Goal: Check status

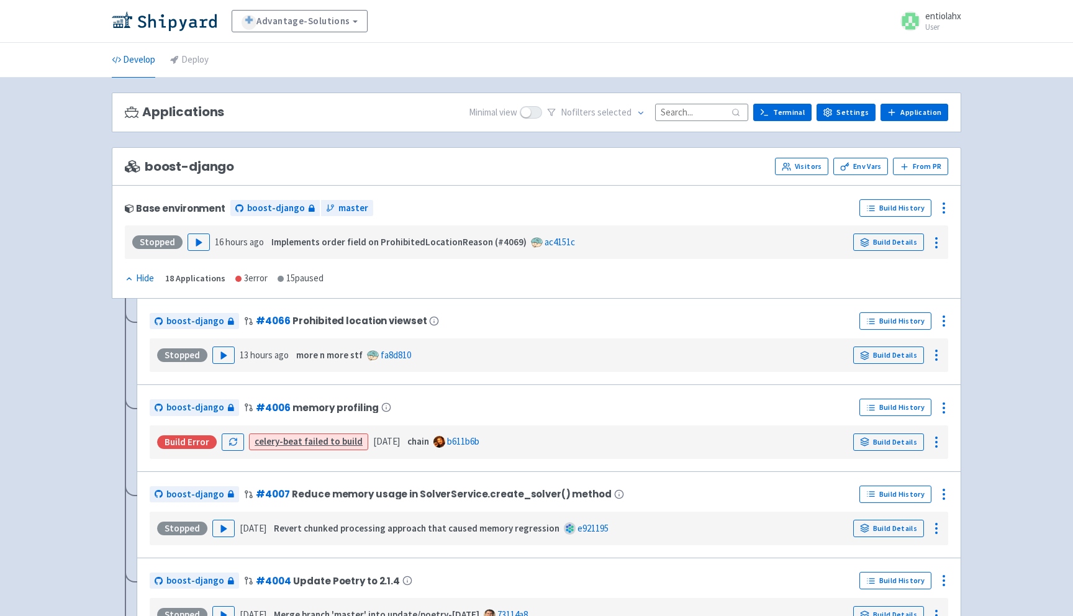
click at [680, 110] on input at bounding box center [701, 112] width 93 height 17
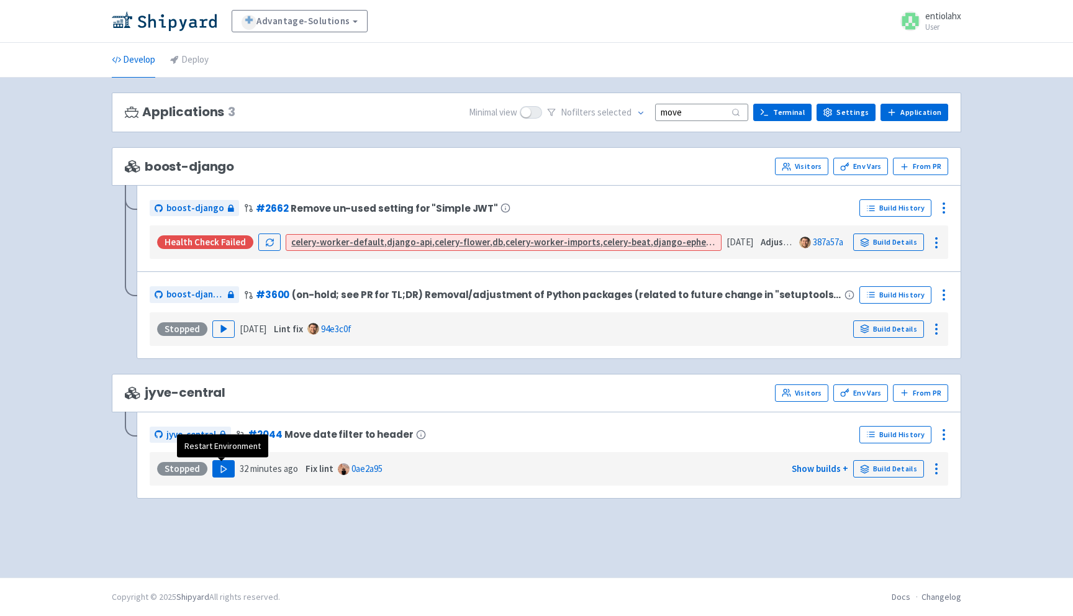
type input "move"
click at [225, 470] on icon "button" at bounding box center [223, 468] width 9 height 9
click at [895, 439] on link "Build History" at bounding box center [895, 434] width 72 height 17
